Goal: Task Accomplishment & Management: Manage account settings

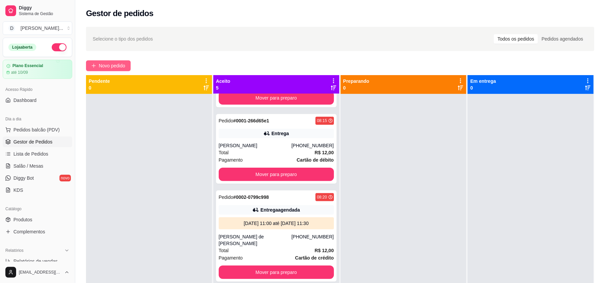
click at [102, 64] on span "Novo pedido" at bounding box center [112, 65] width 27 height 7
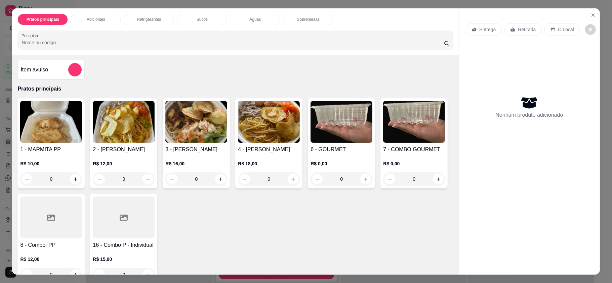
click at [480, 34] on div "Entrega" at bounding box center [484, 29] width 36 height 13
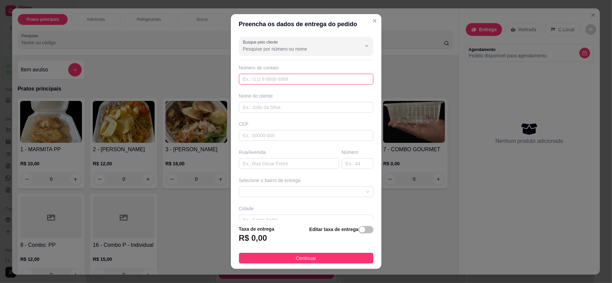
click at [263, 76] on input "text" at bounding box center [306, 79] width 134 height 11
paste input "[PHONE_NUMBER]"
type input "[PHONE_NUMBER]"
drag, startPoint x: 270, startPoint y: 77, endPoint x: 211, endPoint y: 77, distance: 58.8
click at [211, 77] on div "Preencha os dados de entrega do pedido Busque pelo cliente Número de contato [P…" at bounding box center [306, 141] width 612 height 283
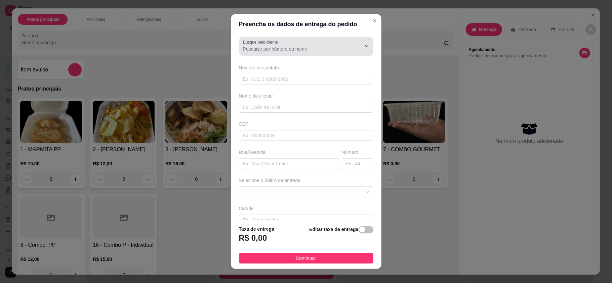
click at [273, 52] on input "Busque pelo cliente" at bounding box center [296, 49] width 107 height 7
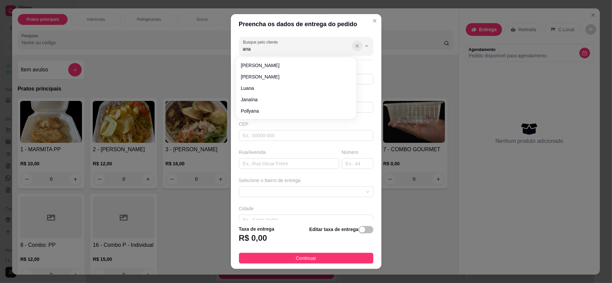
type input "ana"
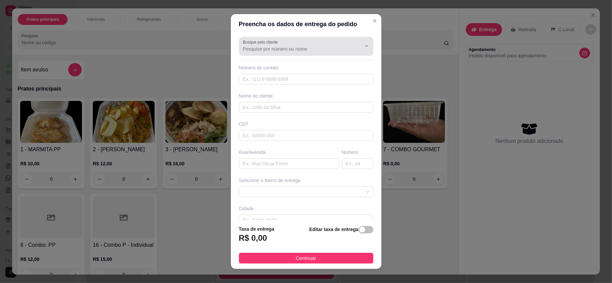
click at [354, 47] on icon "Show suggestions" at bounding box center [356, 45] width 5 height 5
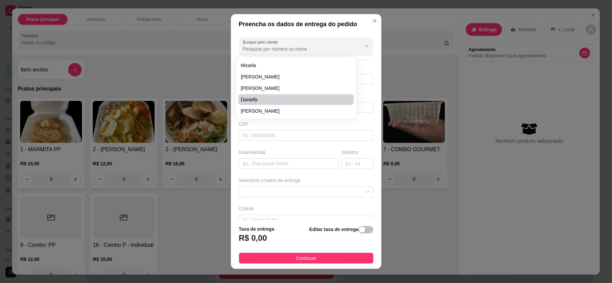
click at [245, 144] on div "Busque pelo cliente Número de contato Nome do cliente CEP Rua/[GEOGRAPHIC_DATA]…" at bounding box center [306, 127] width 150 height 186
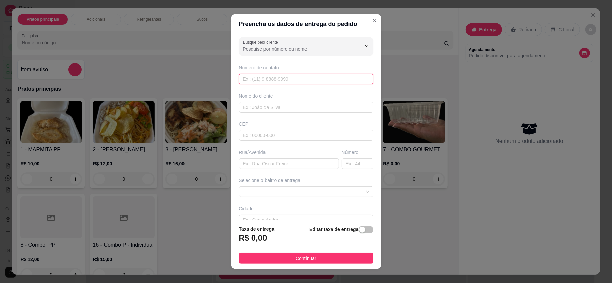
click at [261, 78] on input "text" at bounding box center [306, 79] width 134 height 11
paste input "[PHONE_NUMBER]"
click at [252, 81] on input "[PHONE_NUMBER]" at bounding box center [306, 79] width 134 height 11
type input "[PHONE_NUMBER]"
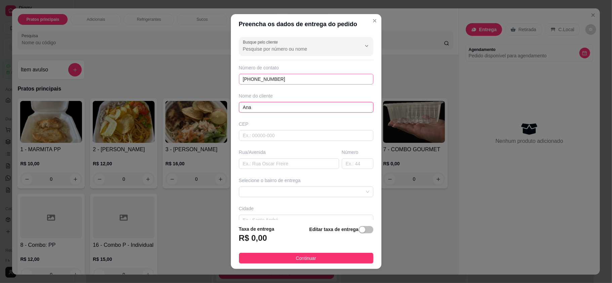
type input "Ana"
click at [255, 196] on span at bounding box center [306, 192] width 126 height 10
type input "C&A - CAIXA"
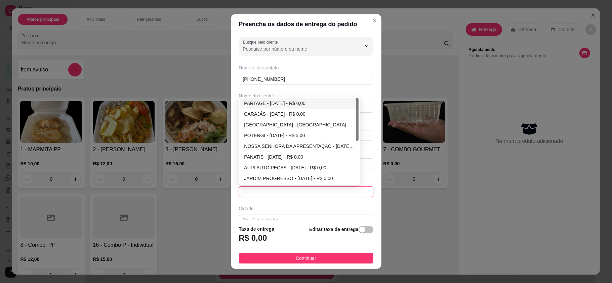
click at [260, 106] on div "PARTAGE - [DATE] - R$ 0,00" at bounding box center [299, 103] width 110 height 7
type input "[DATE]"
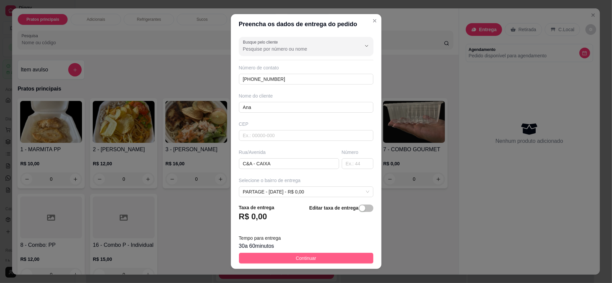
click at [273, 261] on button "Continuar" at bounding box center [306, 258] width 134 height 11
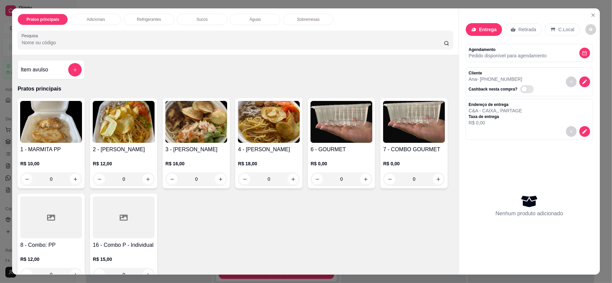
click at [119, 141] on img at bounding box center [124, 122] width 62 height 42
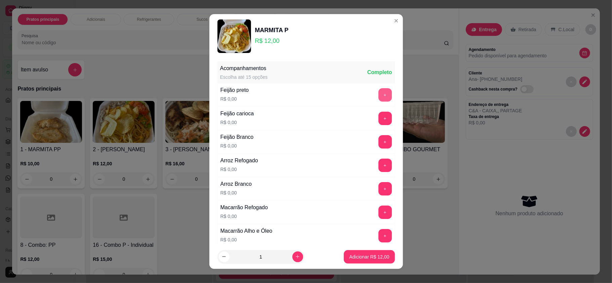
click at [378, 95] on button "+" at bounding box center [384, 94] width 13 height 13
click at [378, 162] on button "+" at bounding box center [384, 165] width 13 height 13
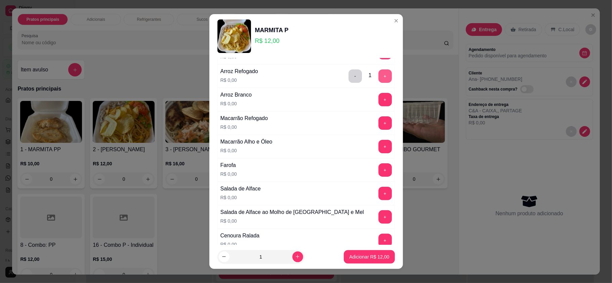
scroll to position [134, 0]
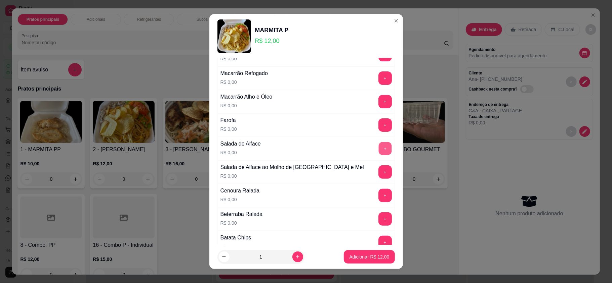
click at [378, 153] on button "+" at bounding box center [384, 148] width 13 height 13
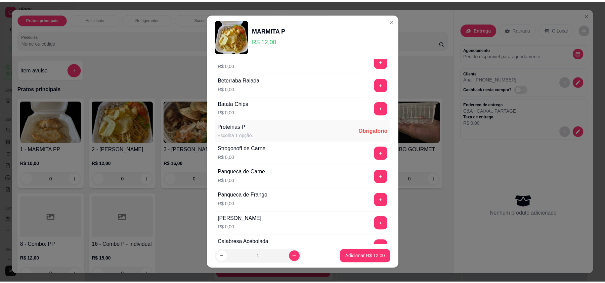
scroll to position [313, 0]
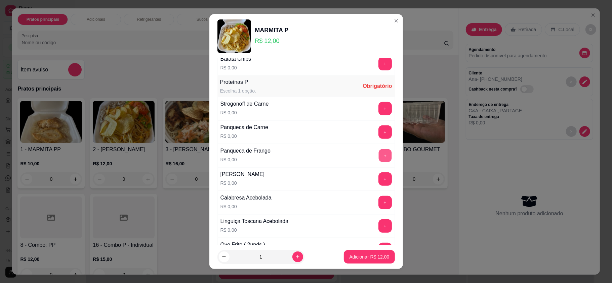
click at [378, 159] on button "+" at bounding box center [384, 155] width 13 height 13
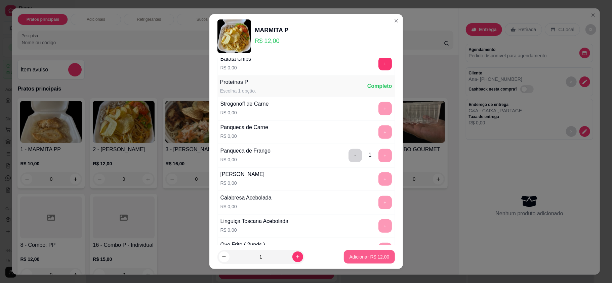
click at [367, 257] on p "Adicionar R$ 12,00" at bounding box center [369, 257] width 40 height 7
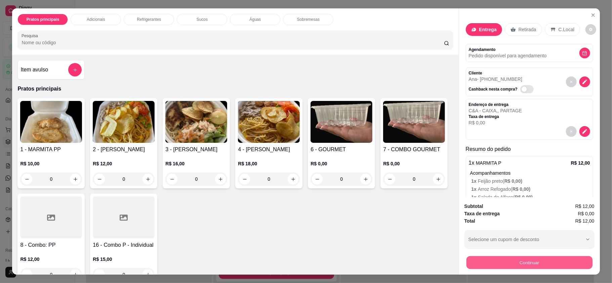
click at [519, 260] on button "Continuar" at bounding box center [529, 262] width 126 height 13
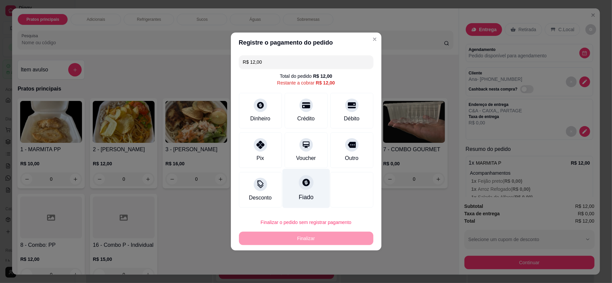
drag, startPoint x: 267, startPoint y: 146, endPoint x: 287, endPoint y: 179, distance: 37.8
click at [267, 147] on div "Pix" at bounding box center [260, 151] width 43 height 36
type input "R$ 0,00"
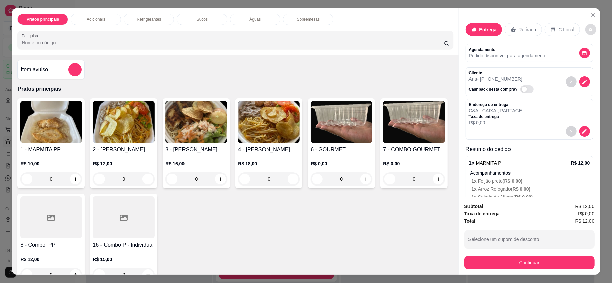
click at [588, 28] on icon "decrease-product-quantity" at bounding box center [590, 30] width 4 height 4
click at [589, 58] on span "Automatic updates" at bounding box center [591, 56] width 7 height 5
click at [589, 58] on input "Automatic updates" at bounding box center [588, 59] width 4 height 4
checkbox input "true"
click at [525, 224] on div "Total R$ 12,00" at bounding box center [529, 221] width 130 height 7
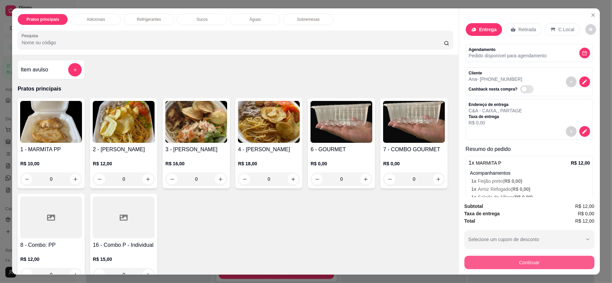
click at [519, 261] on button "Continuar" at bounding box center [529, 262] width 130 height 13
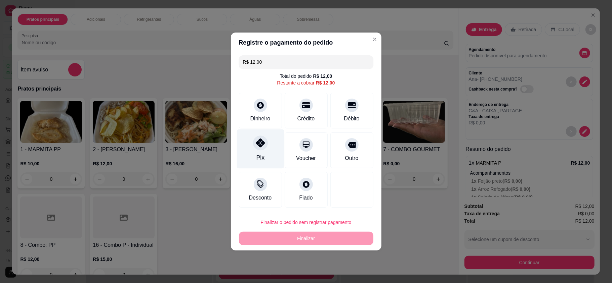
click at [255, 155] on div "Pix" at bounding box center [259, 149] width 47 height 39
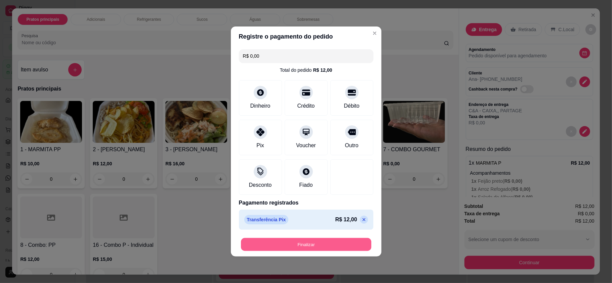
click at [290, 241] on button "Finalizar" at bounding box center [306, 244] width 130 height 13
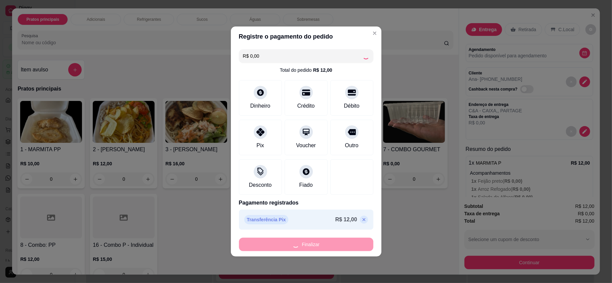
type input "-R$ 12,00"
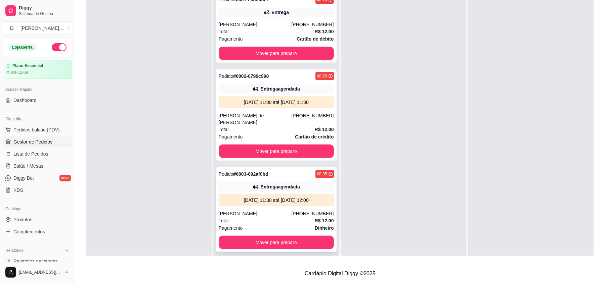
scroll to position [228, 0]
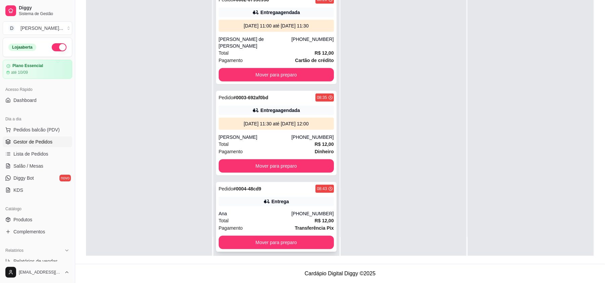
click at [245, 217] on div "Total R$ 12,00" at bounding box center [276, 220] width 115 height 7
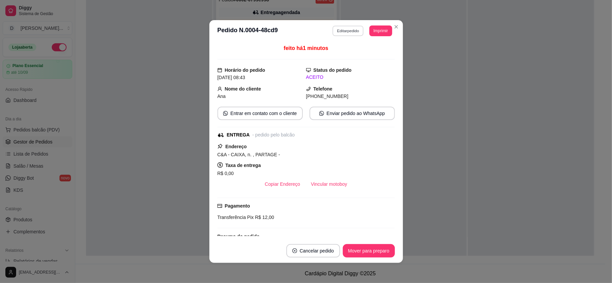
click at [339, 30] on button "Editar pedido" at bounding box center [347, 31] width 31 height 10
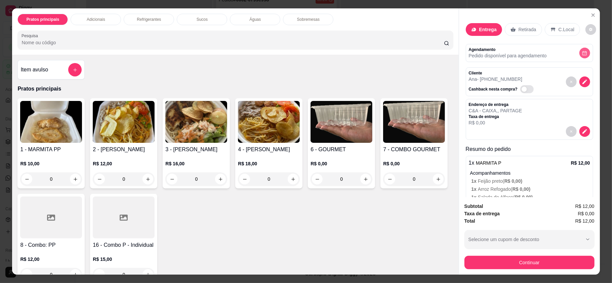
click at [579, 57] on button "decrease-product-quantity" at bounding box center [584, 53] width 11 height 11
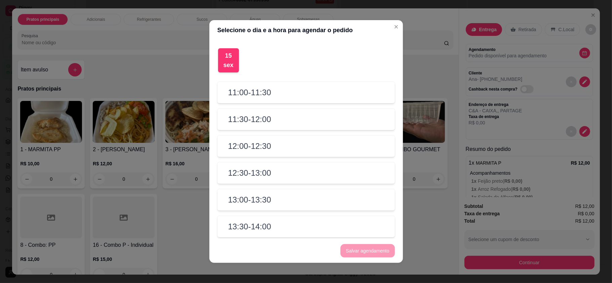
click at [242, 151] on h2 "12:00 - 12:30" at bounding box center [249, 146] width 43 height 11
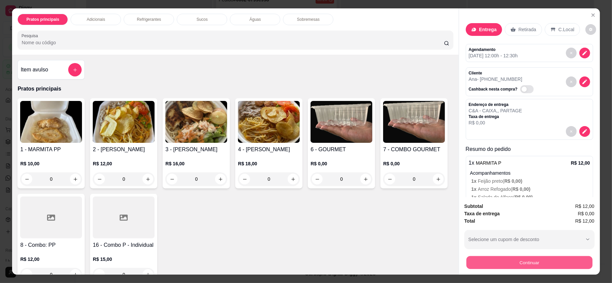
click at [523, 261] on button "Continuar" at bounding box center [529, 262] width 126 height 13
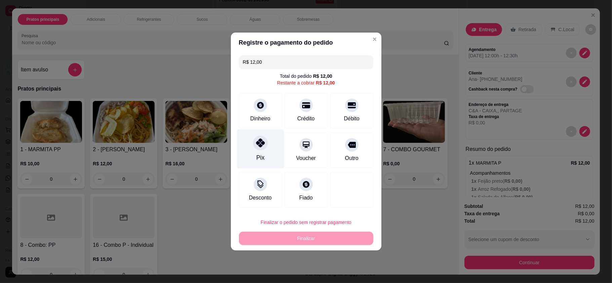
click at [259, 145] on icon at bounding box center [260, 143] width 9 height 9
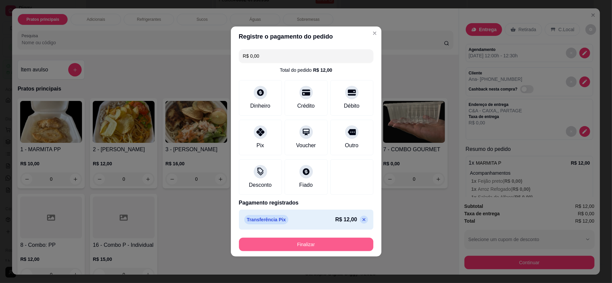
click at [300, 239] on button "Finalizar" at bounding box center [306, 244] width 134 height 13
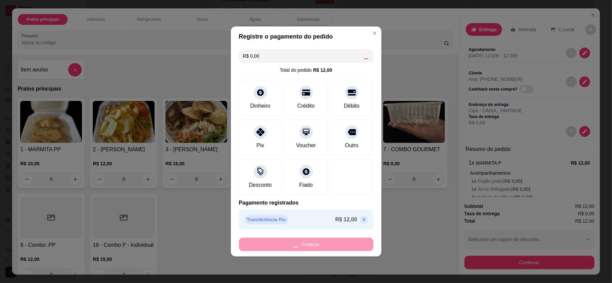
type input "-R$ 12,00"
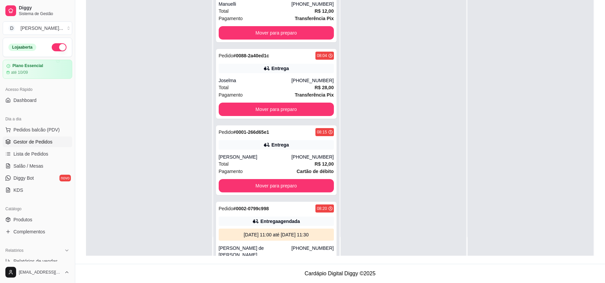
scroll to position [0, 0]
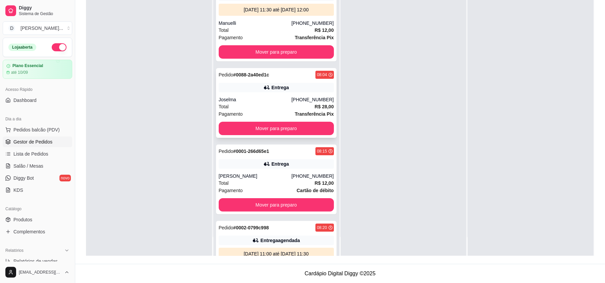
click at [251, 100] on div "Joselma" at bounding box center [255, 99] width 73 height 7
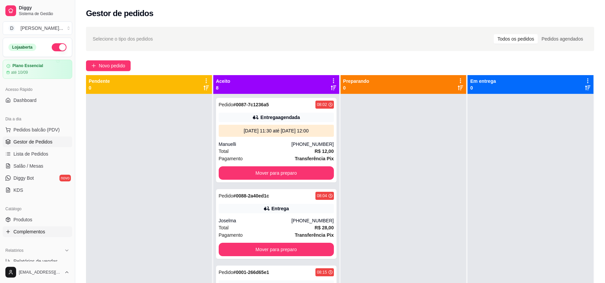
click at [24, 231] on span "Complementos" at bounding box center [29, 232] width 32 height 7
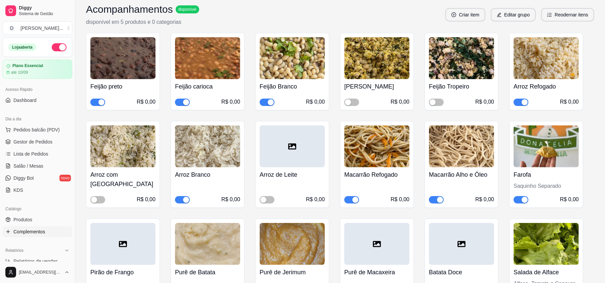
scroll to position [179, 0]
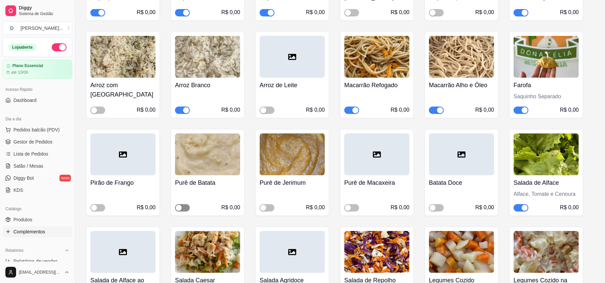
click at [182, 212] on span "button" at bounding box center [182, 208] width 15 height 7
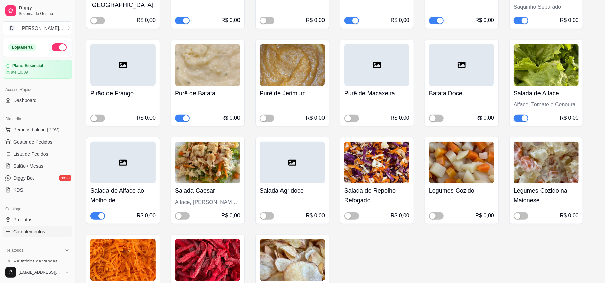
scroll to position [313, 0]
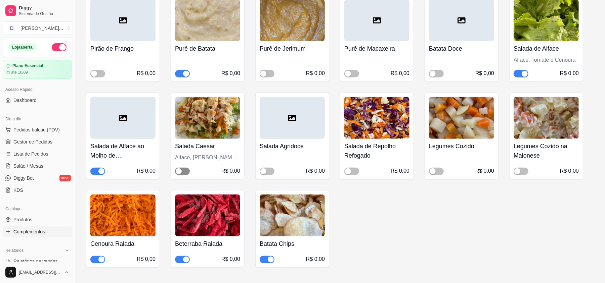
click at [188, 172] on span "button" at bounding box center [182, 171] width 15 height 7
click at [102, 171] on div "button" at bounding box center [101, 172] width 6 height 6
